Goal: Transaction & Acquisition: Purchase product/service

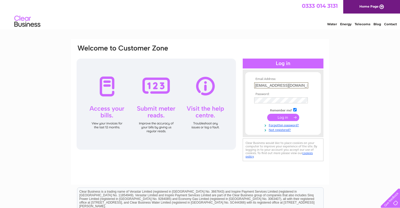
type input "jjpjs@yahoo.com"
click at [276, 116] on input "submit" at bounding box center [283, 116] width 32 height 7
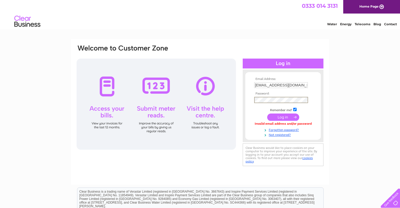
scroll to position [0, 9]
click at [267, 114] on input "submit" at bounding box center [283, 117] width 32 height 7
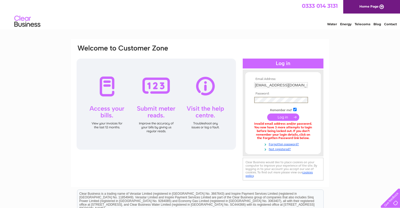
click at [267, 114] on input "submit" at bounding box center [283, 117] width 32 height 7
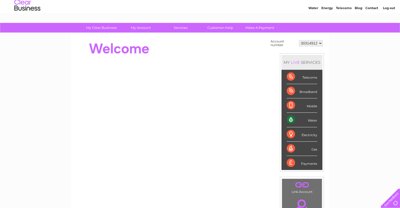
scroll to position [16, 0]
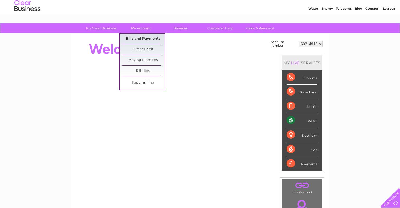
click at [141, 37] on link "Bills and Payments" at bounding box center [143, 39] width 43 height 10
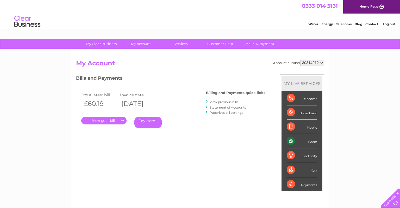
click at [219, 101] on link "View previous bills" at bounding box center [224, 102] width 29 height 4
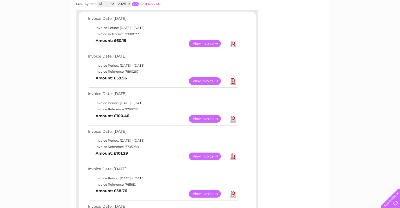
scroll to position [80, 0]
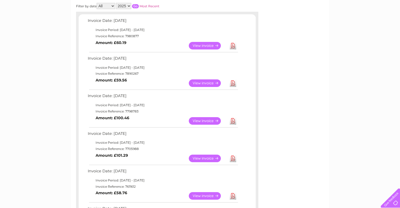
click at [207, 46] on link "View" at bounding box center [208, 46] width 38 height 8
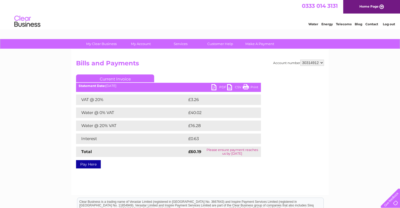
click at [90, 164] on link "Pay Here" at bounding box center [88, 164] width 25 height 8
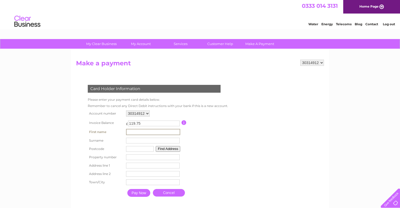
click at [138, 132] on input "text" at bounding box center [153, 132] width 54 height 6
click at [196, 139] on table "Account number 30314912 Invoice Balance £ 119.75 First name Surname" at bounding box center [156, 154] width 141 height 90
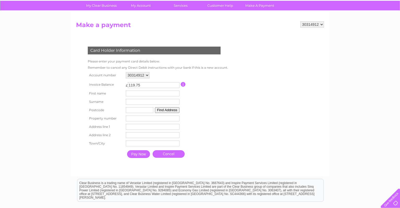
scroll to position [38, 0]
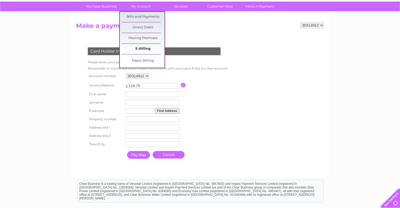
click at [142, 47] on link "E-Billing" at bounding box center [143, 49] width 43 height 10
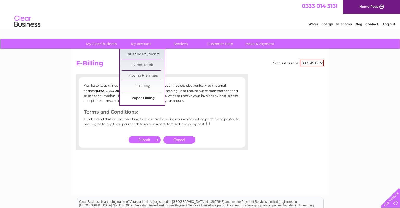
click at [140, 97] on link "Paper Billing" at bounding box center [143, 98] width 43 height 10
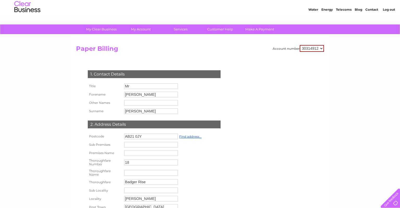
scroll to position [15, 0]
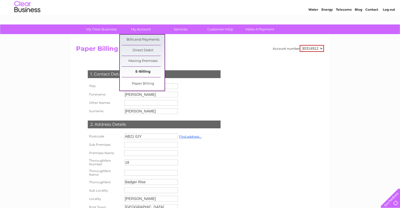
click at [140, 68] on link "E-Billing" at bounding box center [143, 72] width 43 height 10
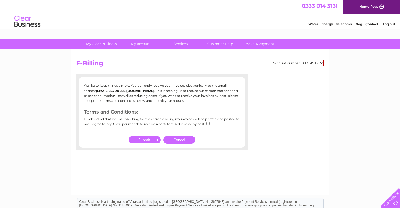
click at [178, 139] on link "Cancel" at bounding box center [179, 140] width 32 height 8
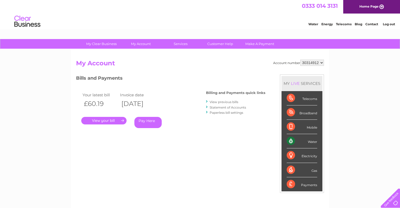
click at [98, 119] on link "." at bounding box center [103, 121] width 45 height 8
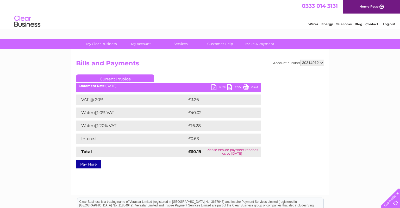
click at [90, 166] on link "Pay Here" at bounding box center [88, 164] width 25 height 8
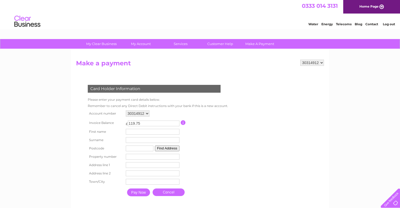
click at [182, 121] on input "button" at bounding box center [183, 122] width 5 height 5
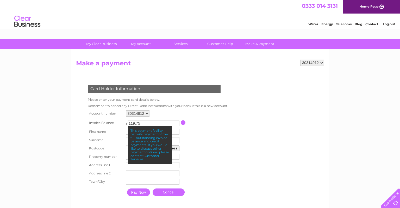
click at [197, 134] on table "Account number 30314912 Invoice Balance £ 119.75 First name Surname" at bounding box center [156, 154] width 141 height 90
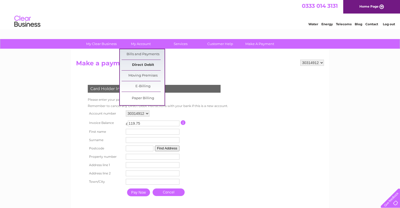
click at [142, 66] on link "Direct Debit" at bounding box center [143, 65] width 43 height 10
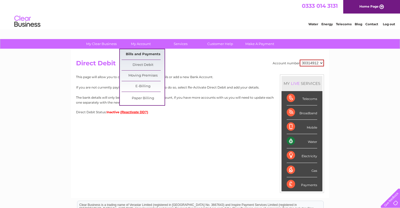
click at [150, 52] on link "Bills and Payments" at bounding box center [143, 54] width 43 height 10
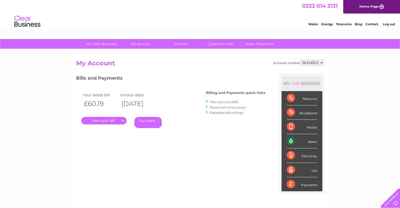
click at [118, 119] on link "." at bounding box center [103, 121] width 45 height 8
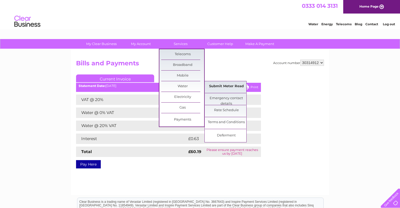
click at [216, 86] on link "Submit Meter Read" at bounding box center [226, 86] width 43 height 10
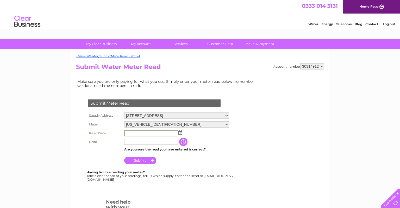
click at [136, 132] on input "text" at bounding box center [151, 133] width 54 height 6
click at [180, 134] on img at bounding box center [180, 132] width 4 height 4
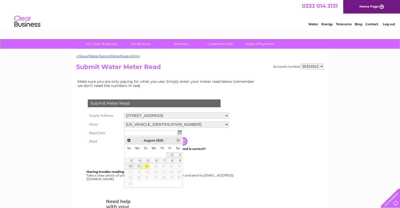
click at [172, 156] on link "1" at bounding box center [169, 154] width 7 height 5
type input "2025/08/01"
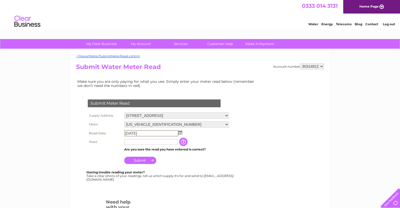
click at [153, 134] on input "2025/08/01" at bounding box center [151, 133] width 54 height 6
click at [142, 140] on input "text" at bounding box center [151, 142] width 54 height 6
type input "201"
click at [180, 142] on input "button" at bounding box center [183, 141] width 9 height 8
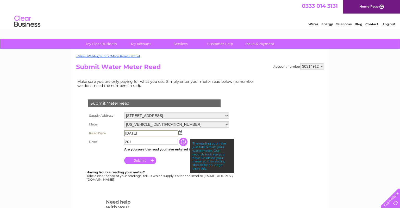
click at [147, 134] on input "2025/08/01" at bounding box center [151, 133] width 54 height 6
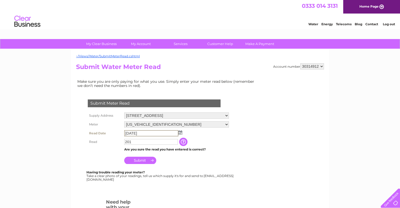
click at [179, 134] on img at bounding box center [180, 132] width 4 height 4
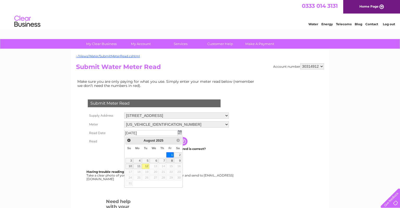
click at [173, 159] on link "8" at bounding box center [169, 160] width 7 height 5
type input "2025/08/08"
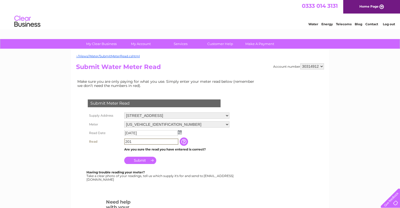
click at [135, 141] on input "201" at bounding box center [151, 142] width 54 height 6
type input "201"
click at [132, 162] on input "Submit" at bounding box center [140, 159] width 32 height 7
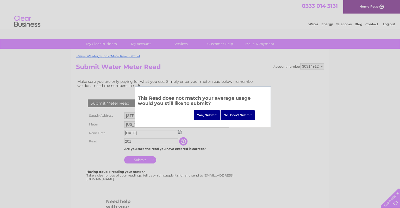
click at [204, 114] on input "Yes, Submit" at bounding box center [207, 115] width 26 height 10
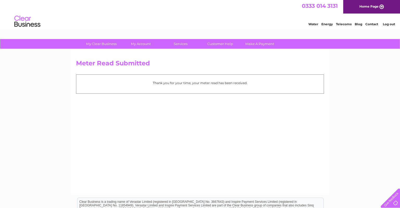
click at [119, 14] on div "0333 014 3131 Home Page" at bounding box center [200, 7] width 400 height 14
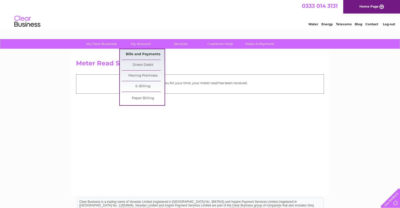
click at [139, 53] on link "Bills and Payments" at bounding box center [143, 54] width 43 height 10
click at [141, 54] on link "Bills and Payments" at bounding box center [143, 54] width 43 height 10
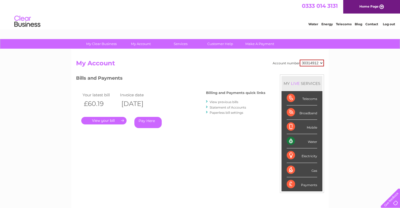
click at [222, 103] on link "View previous bills" at bounding box center [224, 102] width 29 height 4
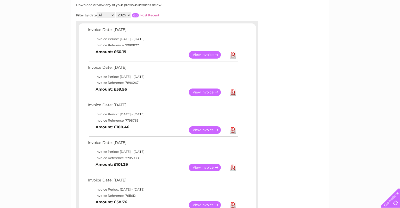
scroll to position [43, 0]
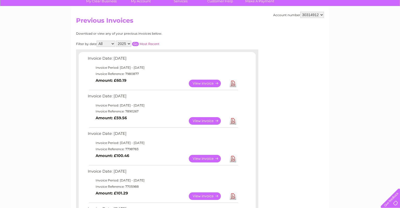
click at [179, 84] on td "View Download Amount: £60.19" at bounding box center [162, 83] width 152 height 13
click at [208, 84] on link "View" at bounding box center [208, 84] width 38 height 8
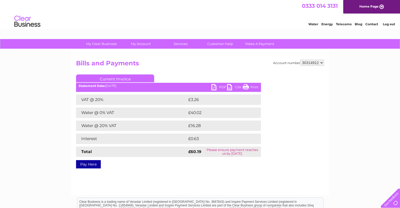
click at [214, 87] on link "PDF" at bounding box center [219, 88] width 16 height 8
click at [90, 165] on link "Pay Here" at bounding box center [88, 164] width 25 height 8
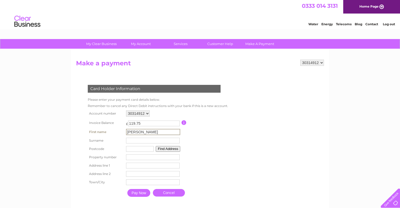
type input "[PERSON_NAME]"
click at [132, 149] on input "text" at bounding box center [140, 149] width 28 height 6
type input "ab21 0jy"
click at [166, 148] on button "Find Address" at bounding box center [167, 149] width 24 height 6
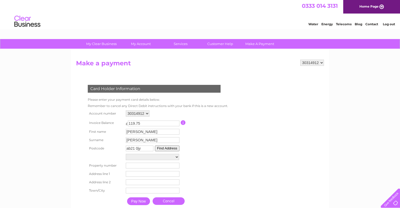
click at [166, 148] on button "Find Address" at bounding box center [167, 149] width 24 height 6
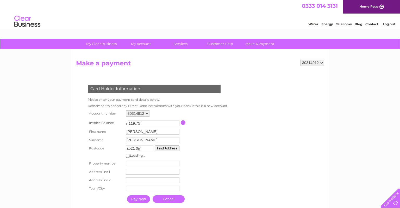
click at [166, 148] on button "Find Address" at bounding box center [167, 149] width 24 height 6
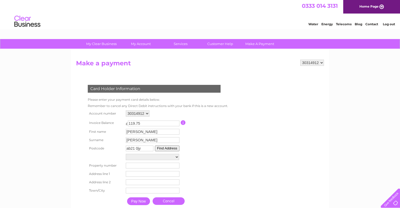
click at [126, 154] on select "Street Record, [GEOGRAPHIC_DATA], [GEOGRAPHIC_DATA] Record, Bus Turning Area On…" at bounding box center [152, 157] width 53 height 6
select select "18,Badger Rise,,Aberdeen"
click option "18, Badger Rise" at bounding box center [0, 0] width 0 height 0
type input "18"
type input "Badger Rise"
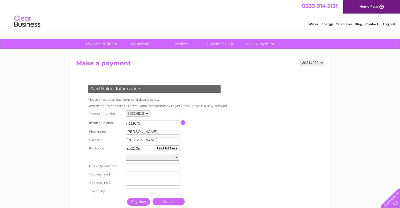
type input "[GEOGRAPHIC_DATA]"
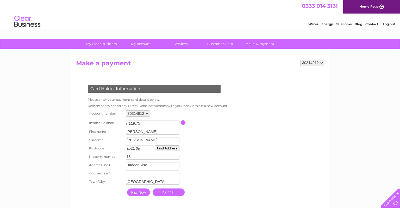
click at [141, 196] on input "Pay Now" at bounding box center [138, 193] width 23 height 8
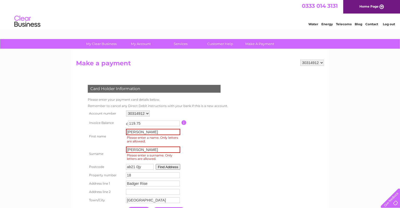
click at [197, 146] on table "Account number 30314912 Invoice Balance £ 119.75 First name jose Surname 18" at bounding box center [157, 163] width 142 height 108
click at [145, 135] on input "[PERSON_NAME]" at bounding box center [153, 132] width 54 height 6
type input "[PERSON_NAME]"
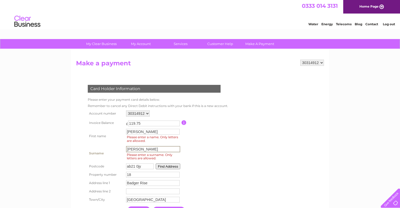
click at [145, 151] on input "jaramillo" at bounding box center [153, 149] width 54 height 6
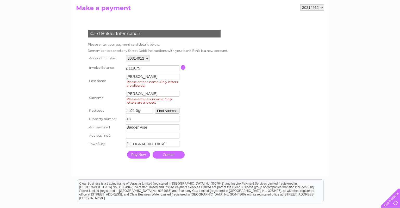
click at [140, 159] on input "Pay Now" at bounding box center [138, 155] width 23 height 8
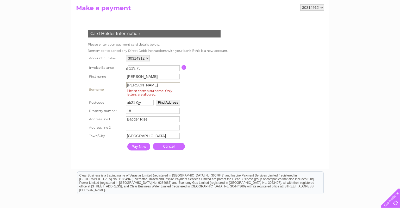
click at [140, 84] on input "jaramillo" at bounding box center [153, 85] width 54 height 6
type input "j"
click at [232, 97] on div "Card Holder Information Please enter your payment card details below. Remember …" at bounding box center [155, 88] width 158 height 128
click at [138, 148] on input "Pay Now" at bounding box center [138, 146] width 23 height 8
click at [142, 84] on input "Jaramillo" at bounding box center [153, 85] width 54 height 6
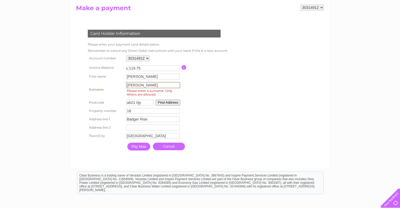
type input "Jaramillo"
click input "Pay Now" at bounding box center [138, 147] width 23 height 8
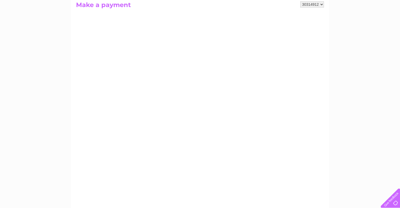
scroll to position [59, 0]
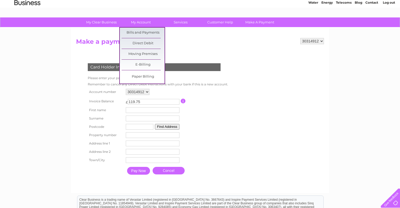
scroll to position [22, 0]
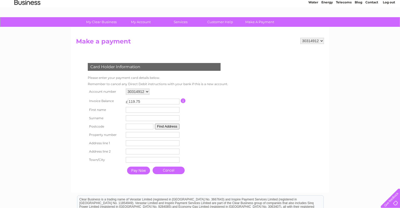
click at [185, 42] on h2 "Make a payment" at bounding box center [200, 43] width 248 height 10
click at [258, 21] on link "Make A Payment" at bounding box center [259, 22] width 43 height 10
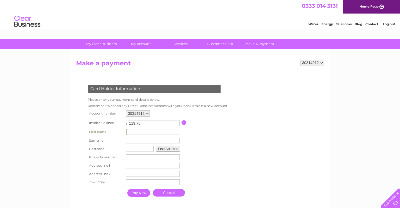
click at [140, 132] on input "text" at bounding box center [153, 132] width 54 height 6
type input "jose"
type input "Jaramillo"
click at [139, 149] on input "text" at bounding box center [140, 149] width 28 height 6
type input "ab21 0jy"
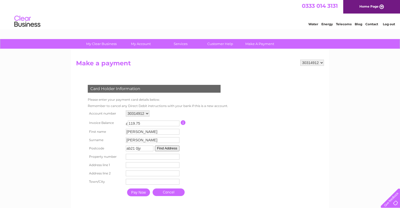
click at [163, 151] on button "Find Address" at bounding box center [167, 149] width 24 height 6
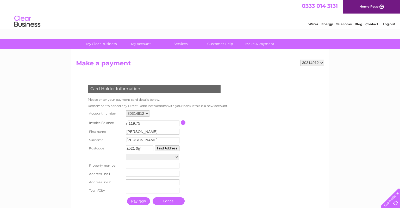
click at [126, 154] on select "Street Record, Badger Rise Street Record, Badger View Street Record, Bus Turnin…" at bounding box center [152, 157] width 53 height 6
select select "18,Badger Rise,,Aberdeen"
click option "18, Badger Rise" at bounding box center [0, 0] width 0 height 0
type input "18"
type input "Badger Rise"
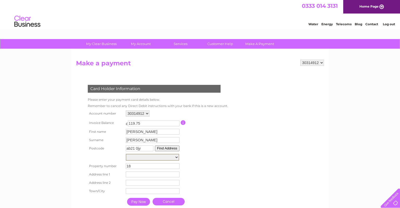
type input "[GEOGRAPHIC_DATA]"
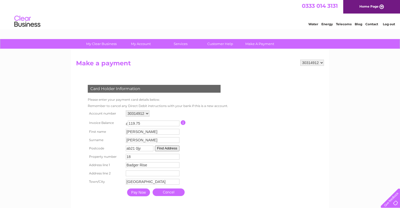
click at [137, 196] on input "Pay Now" at bounding box center [138, 193] width 23 height 8
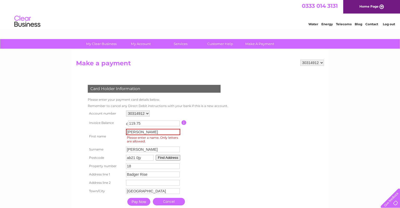
click at [139, 203] on input "Pay Now" at bounding box center [138, 202] width 23 height 8
click at [135, 132] on input "jose" at bounding box center [153, 132] width 54 height 6
type input "J"
type input "j j p"
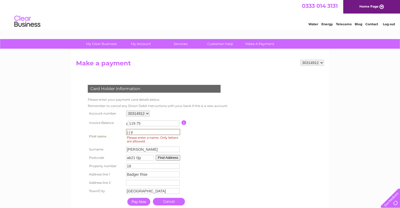
click at [144, 152] on input "[PERSON_NAME]" at bounding box center [153, 150] width 54 height 6
type input "[PERSON_NAME]"
click at [140, 203] on input "Pay Now" at bounding box center [138, 201] width 23 height 8
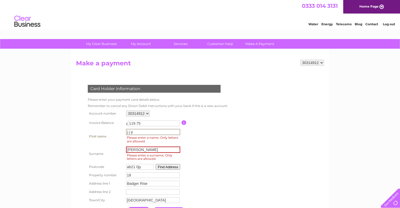
click at [135, 129] on input "j j p" at bounding box center [153, 132] width 54 height 6
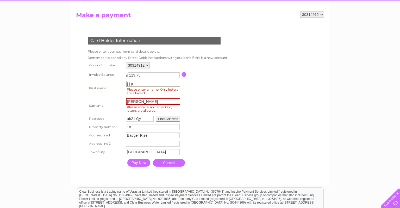
scroll to position [48, 0]
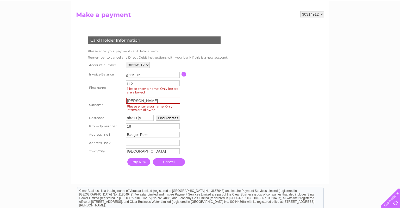
click at [139, 164] on input "Pay Now" at bounding box center [138, 162] width 23 height 8
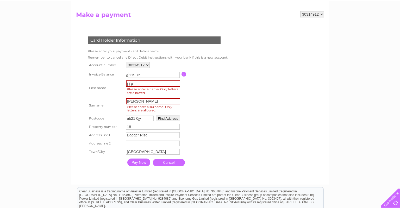
click at [127, 159] on input "Pay Now" at bounding box center [138, 163] width 23 height 8
click at [126, 62] on select "30314912" at bounding box center [138, 65] width 24 height 6
click at [142, 62] on select "30314912" at bounding box center [138, 65] width 24 height 6
click at [138, 164] on input "Pay Now" at bounding box center [138, 163] width 23 height 8
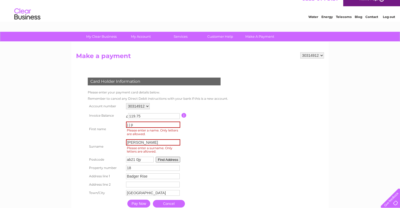
scroll to position [7, 0]
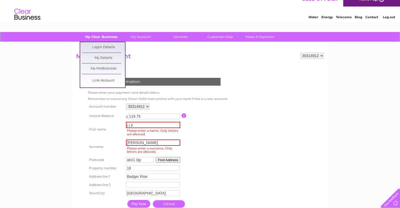
click at [100, 39] on link "My Clear Business" at bounding box center [101, 37] width 43 height 10
click at [100, 45] on link "Login Details" at bounding box center [103, 47] width 43 height 10
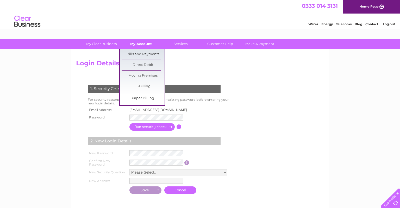
click at [140, 41] on link "My Account" at bounding box center [141, 44] width 43 height 10
click at [139, 53] on link "Bills and Payments" at bounding box center [143, 54] width 43 height 10
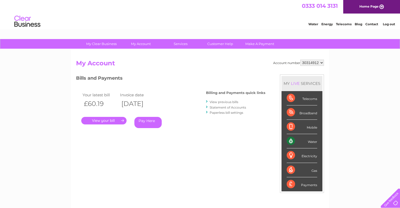
click at [109, 117] on link "." at bounding box center [103, 121] width 45 height 8
click at [136, 122] on link "Pay Here" at bounding box center [147, 122] width 27 height 11
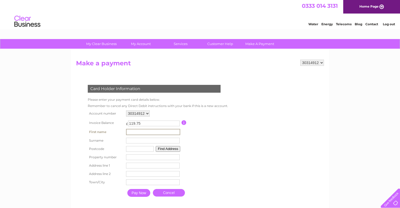
click at [135, 133] on input "text" at bounding box center [153, 132] width 54 height 6
type input "[PERSON_NAME]"
click at [112, 154] on th "Property number" at bounding box center [105, 157] width 38 height 8
click at [132, 148] on input "text" at bounding box center [140, 149] width 28 height 6
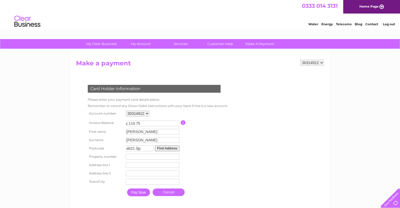
type input "ab21 0jy"
click at [167, 147] on button "Find Address" at bounding box center [167, 149] width 24 height 6
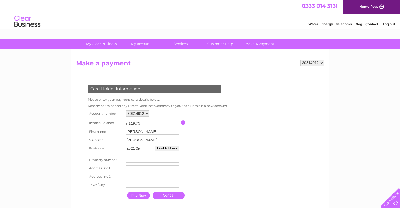
click at [157, 158] on td "Property Number" at bounding box center [152, 160] width 56 height 8
click at [175, 160] on input "1" at bounding box center [153, 160] width 54 height 6
click at [158, 163] on input "1" at bounding box center [153, 160] width 54 height 6
type input "18"
click at [164, 148] on button "Find Address" at bounding box center [167, 149] width 24 height 6
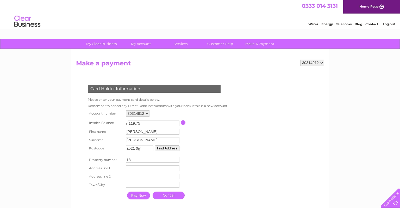
click at [167, 151] on button "Find Address" at bounding box center [167, 149] width 24 height 6
click at [141, 168] on input "text" at bounding box center [153, 168] width 54 height 6
type input "badger rise"
click at [133, 187] on input "a" at bounding box center [153, 185] width 54 height 6
type input "aberdeen"
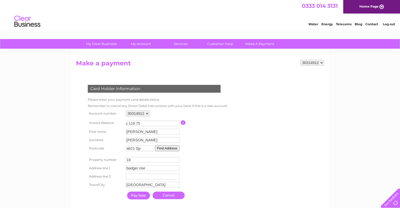
click at [134, 197] on input "Pay Now" at bounding box center [138, 196] width 23 height 8
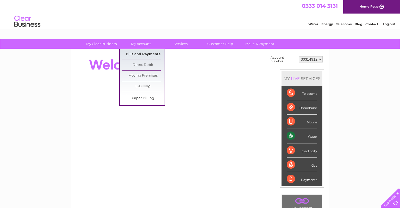
click at [140, 54] on link "Bills and Payments" at bounding box center [143, 54] width 43 height 10
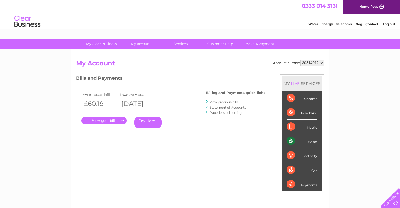
click at [146, 121] on link "Pay Here" at bounding box center [147, 122] width 27 height 11
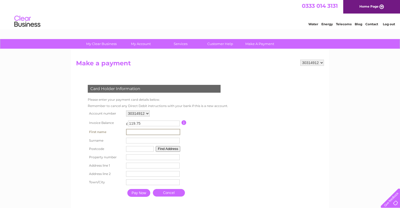
click at [131, 130] on input "text" at bounding box center [153, 132] width 54 height 6
type input "[PERSON_NAME]"
click at [133, 143] on input "text" at bounding box center [153, 140] width 54 height 6
type input "Jaramillo Sandoval"
click at [136, 149] on input "text" at bounding box center [140, 149] width 28 height 6
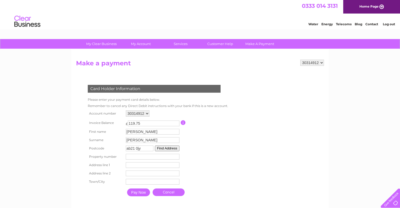
click at [164, 150] on button "Find Address" at bounding box center [167, 149] width 24 height 6
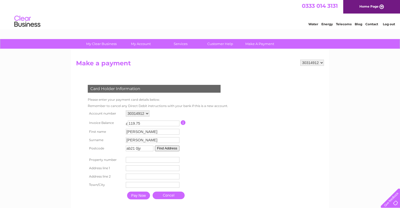
click at [164, 150] on button "Find Address" at bounding box center [167, 149] width 24 height 6
click at [136, 150] on input "ab21 0jy" at bounding box center [140, 149] width 28 height 6
type input "ab210jy"
click at [166, 149] on button "Find Address" at bounding box center [167, 149] width 24 height 6
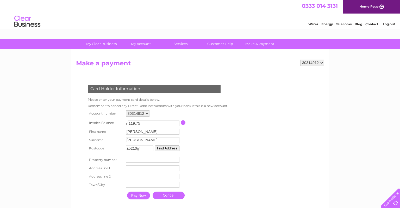
click at [131, 160] on input "number" at bounding box center [153, 160] width 54 height 6
type input "18"
click at [132, 170] on input "text" at bounding box center [153, 168] width 54 height 6
type input "badger rise"
click at [136, 188] on input "text" at bounding box center [153, 185] width 54 height 6
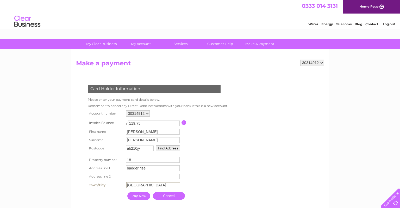
type input "aberdeen"
click at [138, 200] on input "Pay Now" at bounding box center [138, 196] width 23 height 8
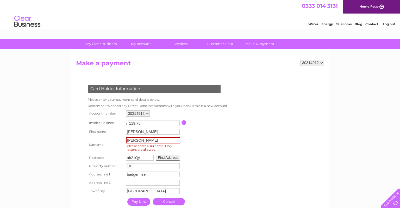
click at [142, 202] on input "Pay Now" at bounding box center [138, 202] width 23 height 8
click at [127, 198] on input "Pay Now" at bounding box center [138, 202] width 23 height 8
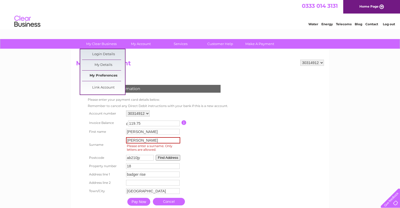
click at [112, 76] on link "My Preferences" at bounding box center [103, 76] width 43 height 10
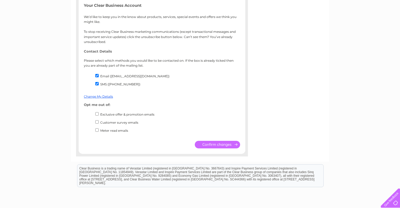
scroll to position [85, 0]
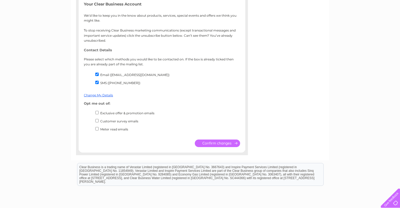
click at [98, 114] on li "Exclusive offer & promotion emails" at bounding box center [167, 114] width 146 height 8
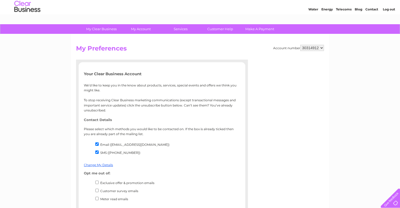
scroll to position [0, 0]
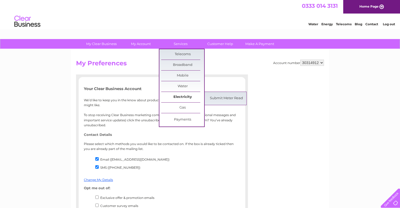
click at [181, 98] on link "Electricity" at bounding box center [182, 97] width 43 height 10
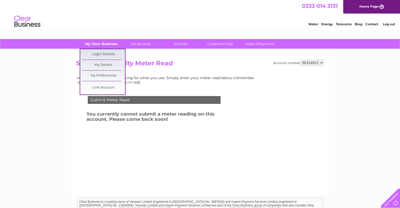
click at [100, 46] on link "My Clear Business" at bounding box center [101, 44] width 43 height 10
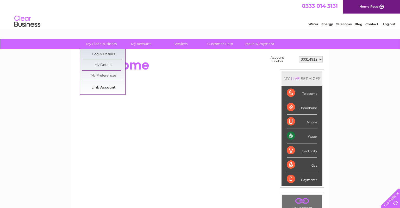
click at [102, 88] on link "Link Account" at bounding box center [103, 88] width 43 height 10
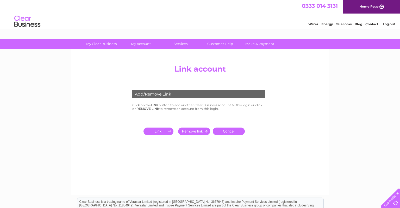
click at [166, 133] on input "submit" at bounding box center [160, 131] width 32 height 7
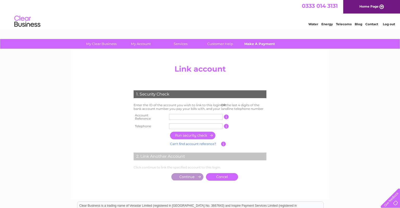
click at [255, 43] on link "Make A Payment" at bounding box center [259, 44] width 43 height 10
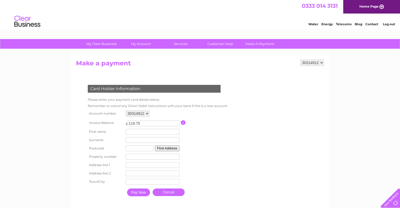
click at [164, 149] on button "Find Address" at bounding box center [167, 149] width 24 height 6
click at [148, 149] on input "text" at bounding box center [140, 149] width 28 height 6
type input "ab210jy"
click at [166, 149] on button "Find Address" at bounding box center [167, 149] width 24 height 6
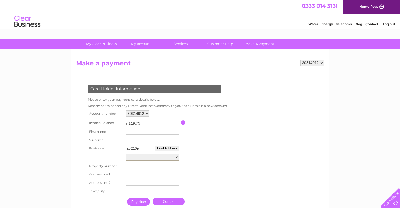
click at [126, 154] on select "Street Record, [GEOGRAPHIC_DATA], [GEOGRAPHIC_DATA] Record, Bus Turning Area On…" at bounding box center [152, 157] width 53 height 7
select select "[STREET_ADDRESS]"
click option "18, Badger Rise" at bounding box center [0, 0] width 0 height 0
type input "18"
type input "Badger Rise"
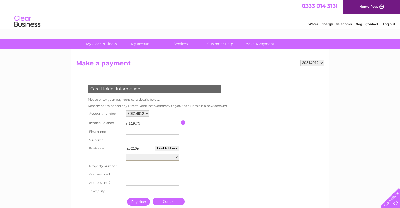
type input "[GEOGRAPHIC_DATA]"
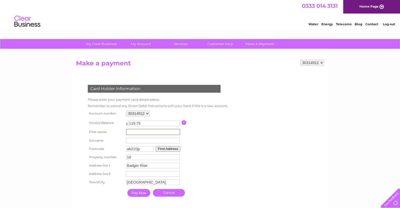
click at [139, 129] on input "text" at bounding box center [153, 132] width 54 height 6
type input "jjp"
click at [130, 143] on input "text" at bounding box center [153, 140] width 54 height 6
click at [140, 195] on input "Pay Now" at bounding box center [138, 193] width 23 height 8
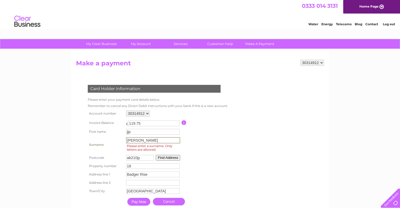
click at [161, 143] on input "[PERSON_NAME]" at bounding box center [153, 140] width 54 height 6
type input "[PERSON_NAME]"
click at [145, 203] on input "Pay Now" at bounding box center [138, 201] width 23 height 8
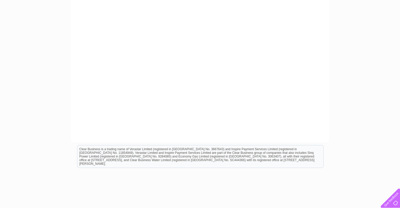
scroll to position [200, 0]
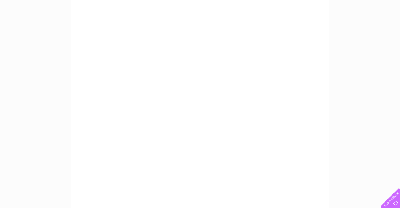
scroll to position [86, 0]
